Goal: Transaction & Acquisition: Purchase product/service

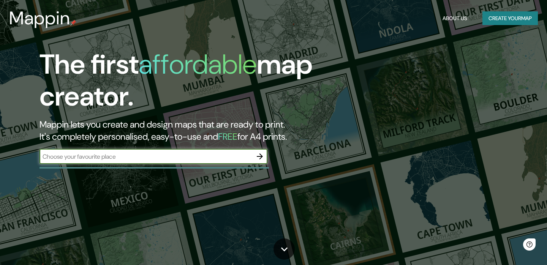
click at [124, 159] on input "text" at bounding box center [146, 156] width 213 height 9
type input "t"
type input "[GEOGRAPHIC_DATA]"
click at [259, 156] on icon "button" at bounding box center [260, 157] width 6 height 6
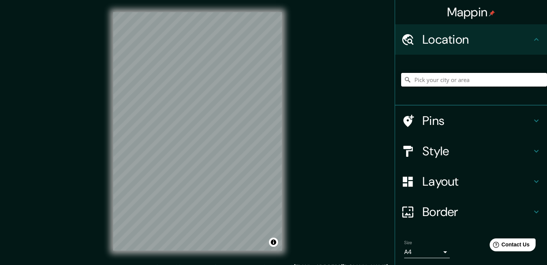
click at [476, 79] on input "Pick your city or area" at bounding box center [474, 80] width 146 height 14
type input "[GEOGRAPHIC_DATA]"
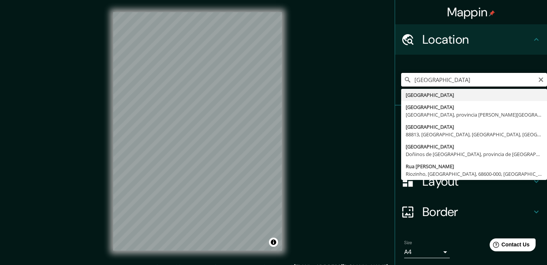
drag, startPoint x: 449, startPoint y: 80, endPoint x: 388, endPoint y: 80, distance: 60.8
click at [388, 80] on div "Mappin Location [GEOGRAPHIC_DATA] [GEOGRAPHIC_DATA] [GEOGRAPHIC_DATA] [GEOGRAPH…" at bounding box center [273, 137] width 547 height 275
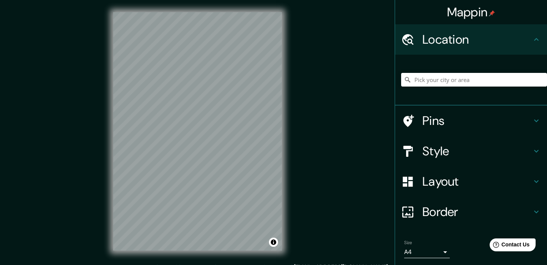
click at [363, 154] on div "Mappin Location Pins Style Layout Border Choose a border. Hint : you can make l…" at bounding box center [273, 137] width 547 height 275
click at [178, 153] on div at bounding box center [180, 153] width 6 height 6
click at [437, 82] on input "Pick your city or area" at bounding box center [474, 80] width 146 height 14
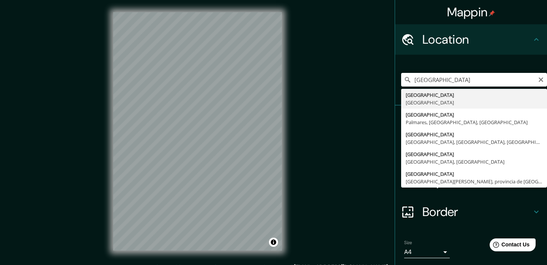
type input "[GEOGRAPHIC_DATA], [GEOGRAPHIC_DATA]"
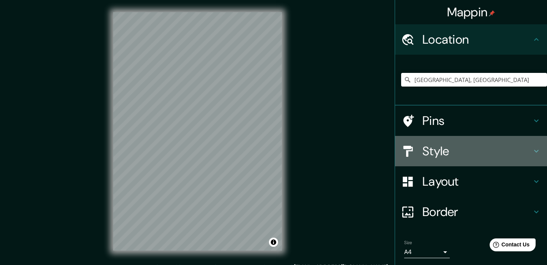
click at [443, 150] on h4 "Style" at bounding box center [477, 151] width 109 height 15
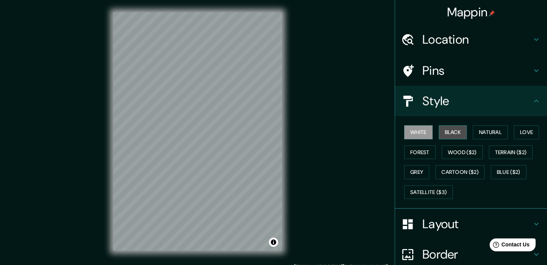
click at [456, 132] on button "Black" at bounding box center [453, 132] width 28 height 14
click at [423, 154] on button "Forest" at bounding box center [420, 153] width 32 height 14
click at [435, 176] on div "White Black Natural Love Forest Wood ($2) Terrain ($2) Grey Cartoon ($2) Blue (…" at bounding box center [474, 162] width 146 height 80
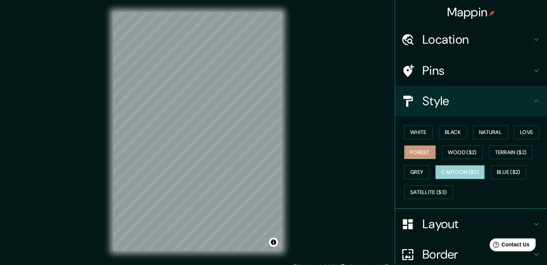
click at [464, 171] on button "Cartoon ($2)" at bounding box center [459, 172] width 49 height 14
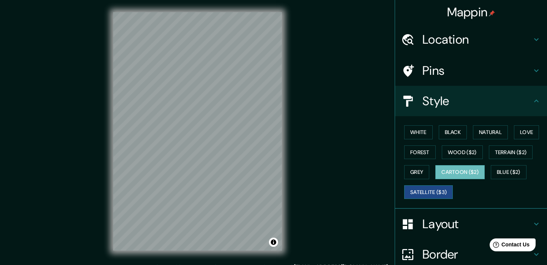
click at [434, 196] on button "Satellite ($3)" at bounding box center [428, 192] width 49 height 14
click at [521, 168] on button "Blue ($2)" at bounding box center [509, 172] width 36 height 14
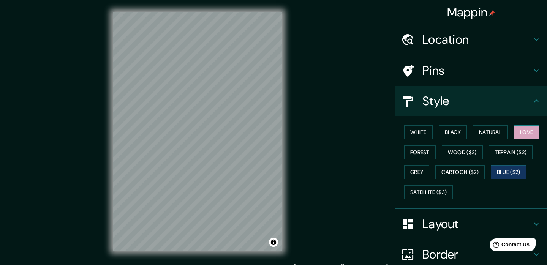
click at [526, 131] on button "Love" at bounding box center [526, 132] width 25 height 14
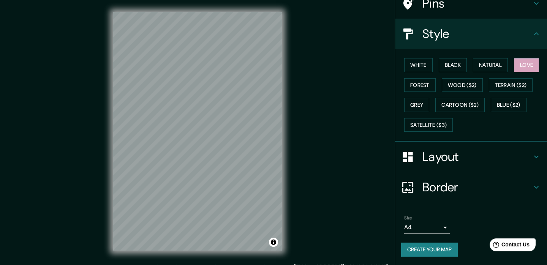
click at [426, 162] on h4 "Layout" at bounding box center [477, 156] width 109 height 15
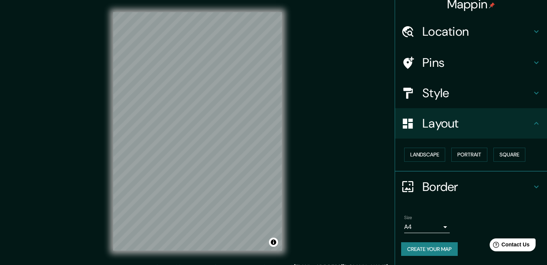
scroll to position [8, 0]
click at [426, 158] on button "Landscape" at bounding box center [424, 155] width 41 height 14
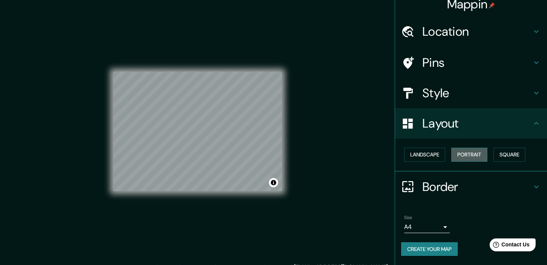
click at [477, 157] on button "Portrait" at bounding box center [469, 155] width 36 height 14
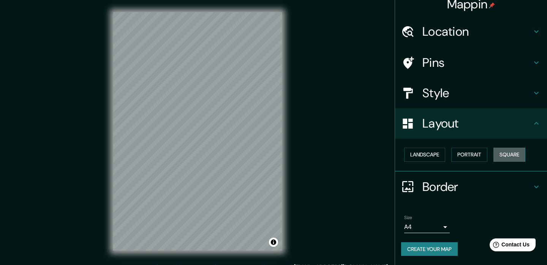
click at [516, 155] on button "Square" at bounding box center [510, 155] width 32 height 14
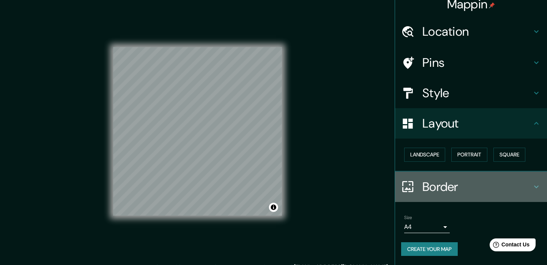
click at [431, 188] on h4 "Border" at bounding box center [477, 186] width 109 height 15
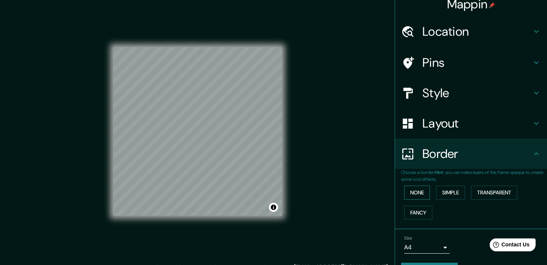
scroll to position [28, 0]
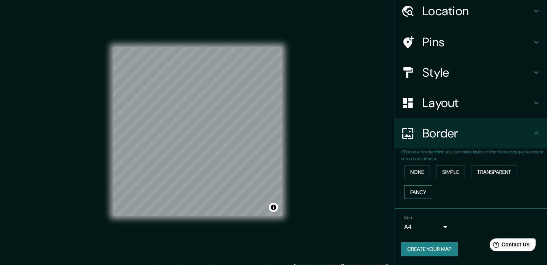
click at [422, 192] on button "Fancy" at bounding box center [418, 192] width 28 height 14
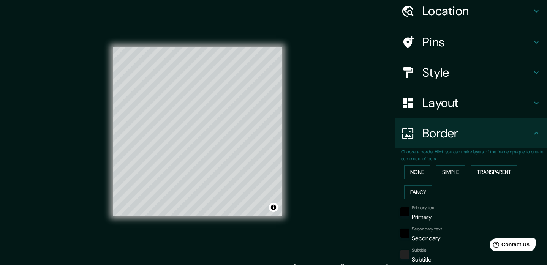
click at [456, 181] on div "None Simple Transparent Fancy" at bounding box center [474, 182] width 146 height 40
click at [420, 174] on button "None" at bounding box center [417, 172] width 26 height 14
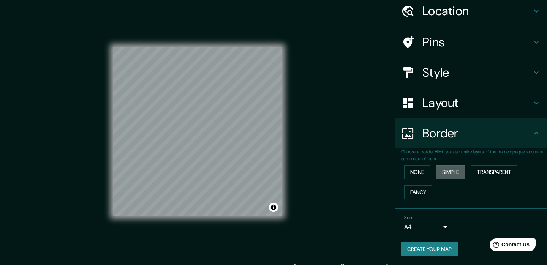
click at [463, 174] on button "Simple" at bounding box center [450, 172] width 29 height 14
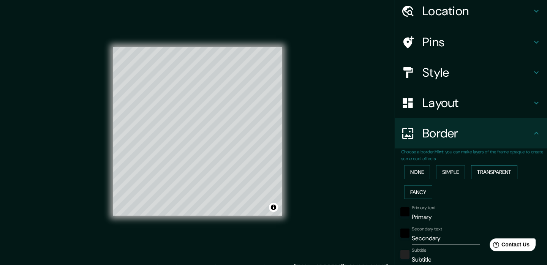
click at [504, 173] on button "Transparent" at bounding box center [494, 172] width 46 height 14
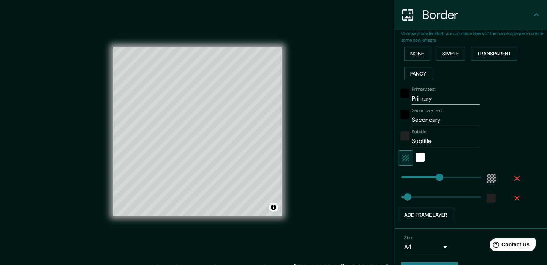
scroll to position [167, 0]
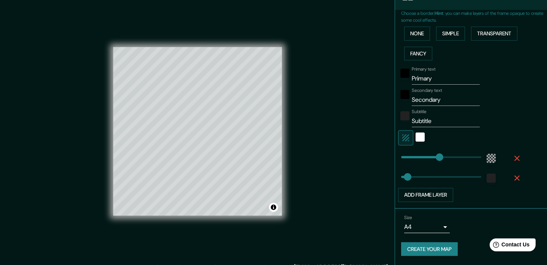
type input "36"
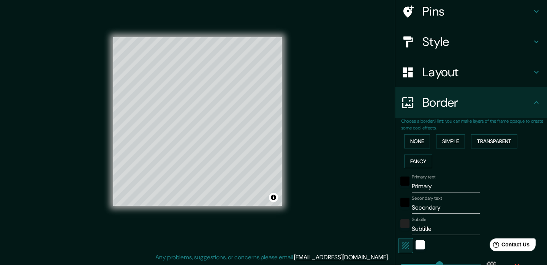
scroll to position [0, 0]
